Goal: Information Seeking & Learning: Learn about a topic

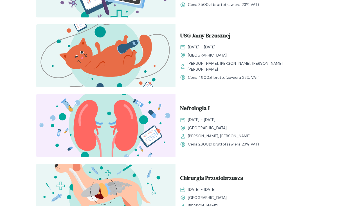
scroll to position [534, 0]
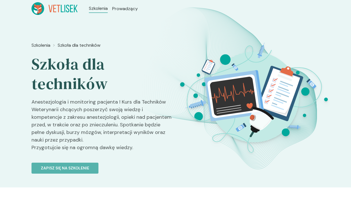
click at [89, 2] on ul "Szkolenia Prowadzący" at bounding box center [113, 8] width 71 height 13
click at [93, 7] on span "Szkolenia" at bounding box center [99, 8] width 21 height 7
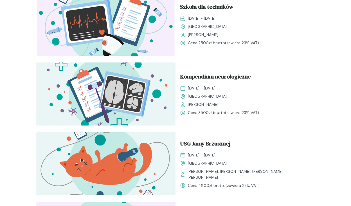
scroll to position [309, 0]
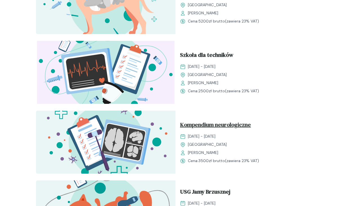
click at [223, 125] on span "Kompendium neurologiczne" at bounding box center [215, 125] width 71 height 11
